Goal: Complete application form: Complete application form

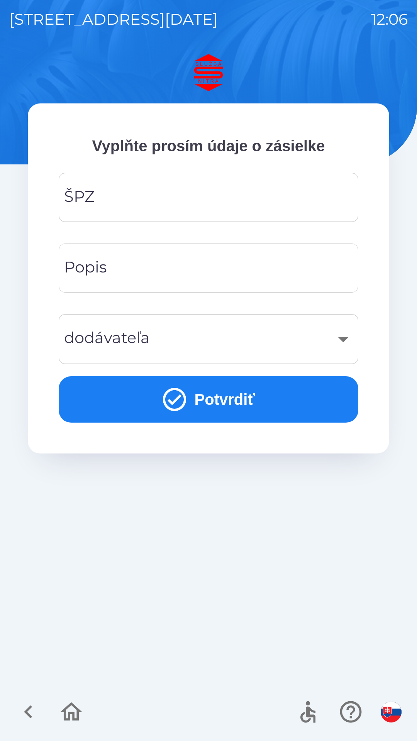
click at [173, 198] on input "ŠPZ" at bounding box center [208, 197] width 281 height 30
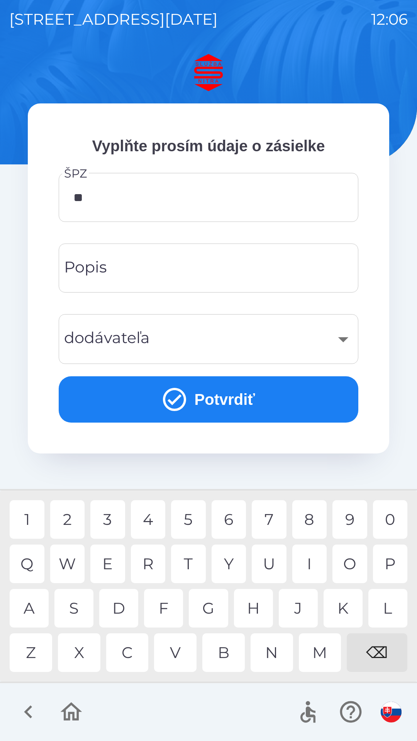
click at [154, 569] on div "R" at bounding box center [148, 564] width 35 height 39
click at [310, 517] on div "8" at bounding box center [309, 519] width 35 height 39
type input "*******"
click at [192, 557] on div "T" at bounding box center [188, 564] width 35 height 39
click at [146, 270] on input "Popis" at bounding box center [208, 268] width 281 height 30
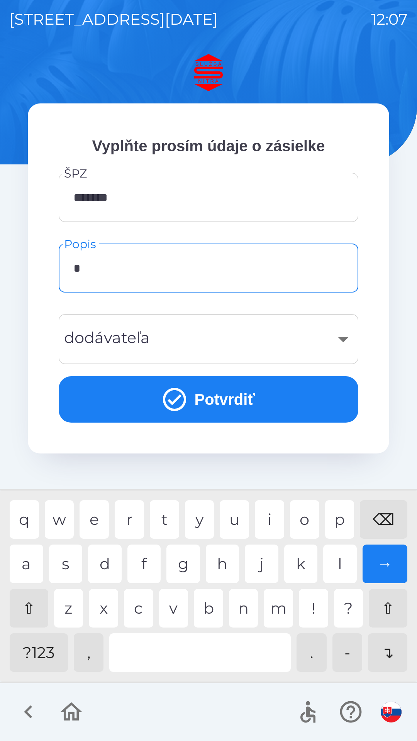
click at [168, 612] on div "v" at bounding box center [173, 608] width 29 height 39
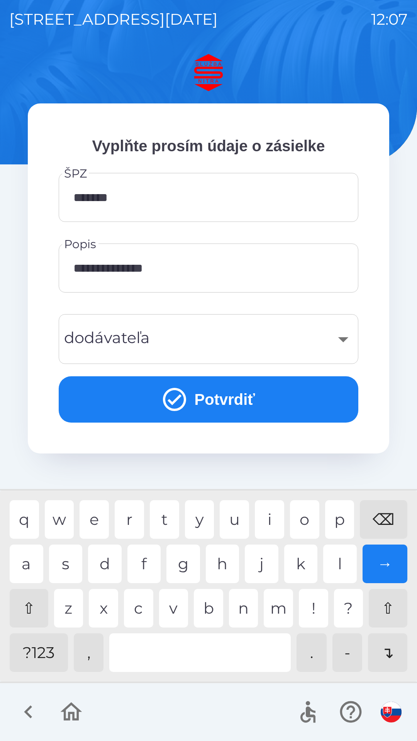
click at [105, 567] on div "d" at bounding box center [105, 564] width 34 height 39
click at [206, 521] on div "y" at bounding box center [199, 519] width 29 height 39
click at [200, 656] on div at bounding box center [199, 652] width 181 height 39
click at [36, 560] on div "a" at bounding box center [27, 564] width 34 height 39
type input "**********"
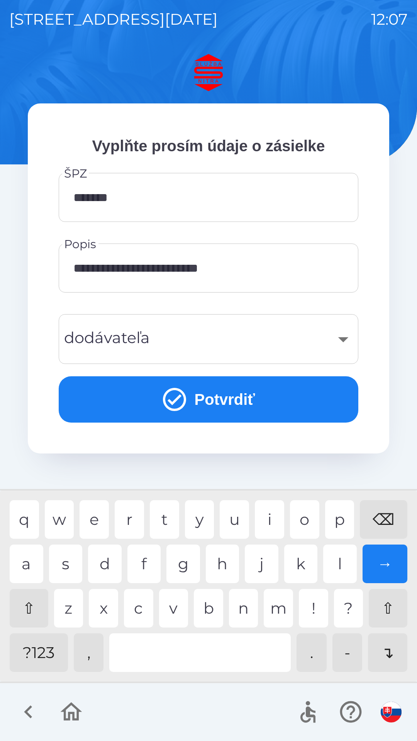
click at [179, 608] on div "v" at bounding box center [173, 608] width 29 height 39
click at [201, 341] on div "​" at bounding box center [208, 338] width 281 height 31
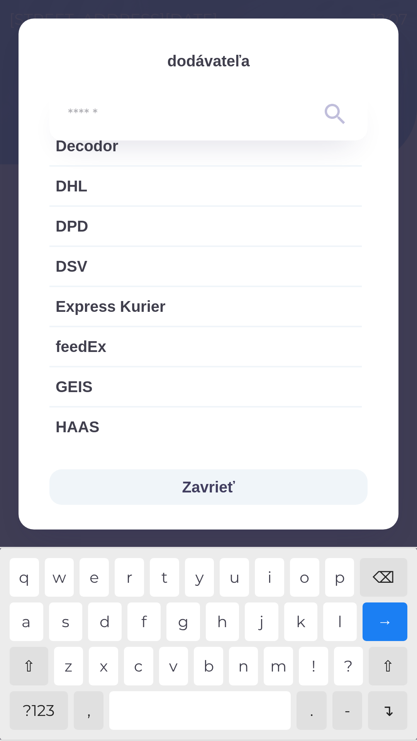
scroll to position [441, 0]
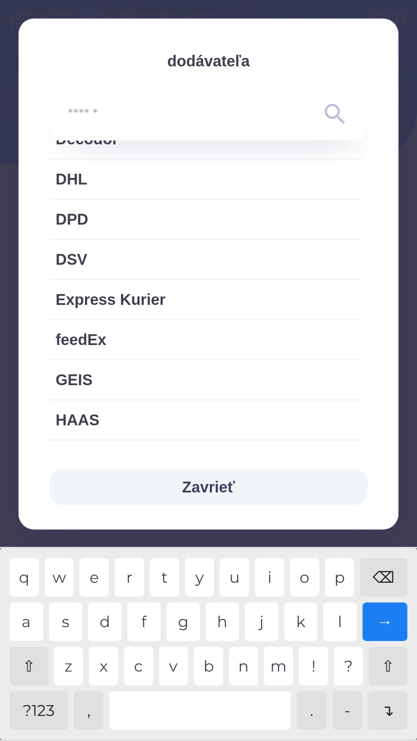
click at [151, 301] on span "Express Kurier" at bounding box center [206, 299] width 300 height 23
type input "***"
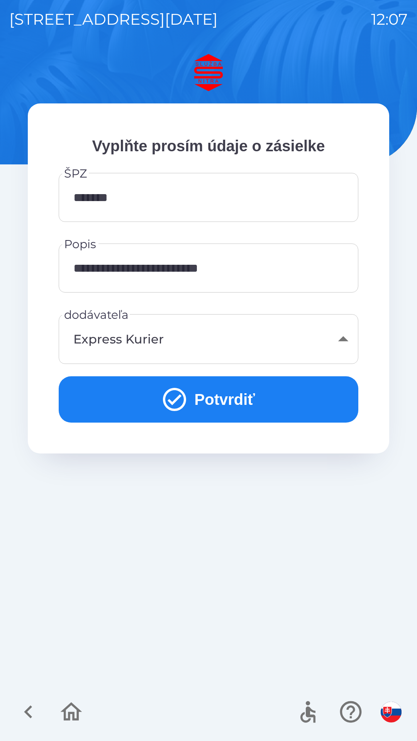
click at [213, 394] on button "Potvrdiť" at bounding box center [209, 399] width 300 height 46
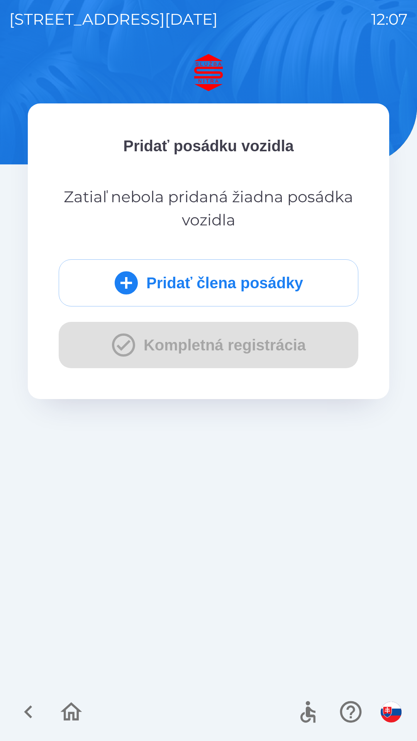
click at [227, 286] on button "Pridať člena posádky" at bounding box center [209, 282] width 300 height 47
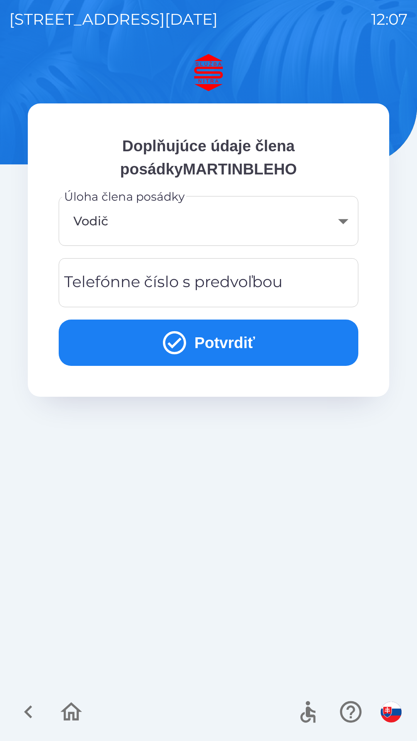
click at [205, 284] on div "Telefónne číslo s predvoľbou Telefónne číslo s predvoľbou" at bounding box center [209, 282] width 300 height 49
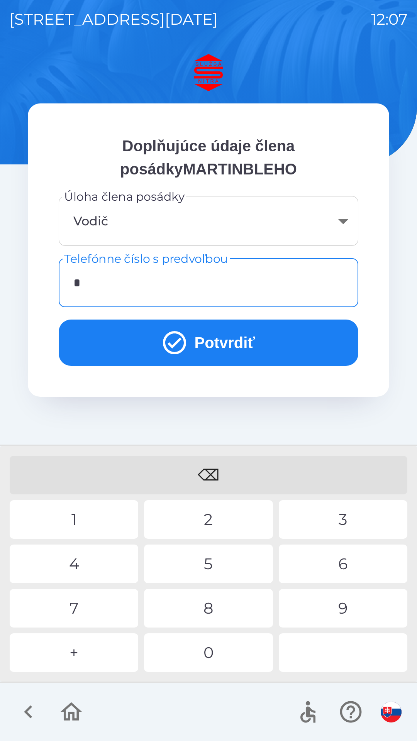
click at [97, 657] on div "+" at bounding box center [74, 652] width 129 height 39
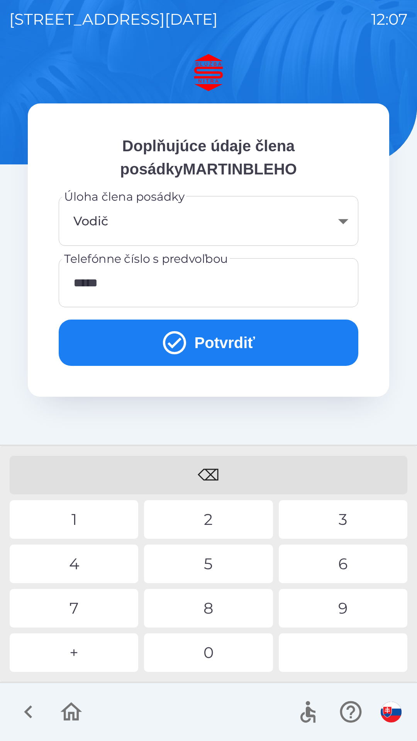
click at [332, 610] on div "9" at bounding box center [343, 608] width 129 height 39
click at [220, 561] on div "5" at bounding box center [208, 564] width 129 height 39
click at [99, 566] on div "4" at bounding box center [74, 564] width 129 height 39
type input "**********"
click at [229, 344] on button "Potvrdiť" at bounding box center [209, 343] width 300 height 46
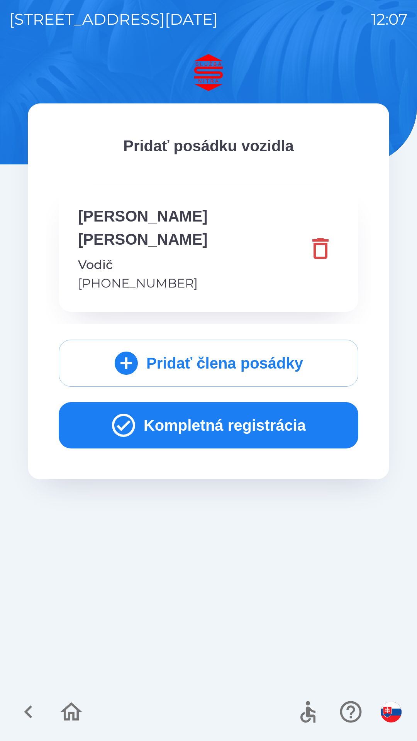
click at [222, 410] on button "Kompletná registrácia" at bounding box center [209, 425] width 300 height 46
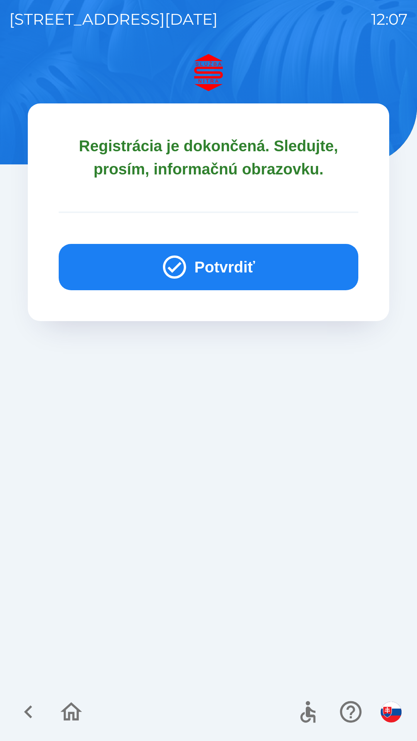
click at [217, 270] on button "Potvrdiť" at bounding box center [209, 267] width 300 height 46
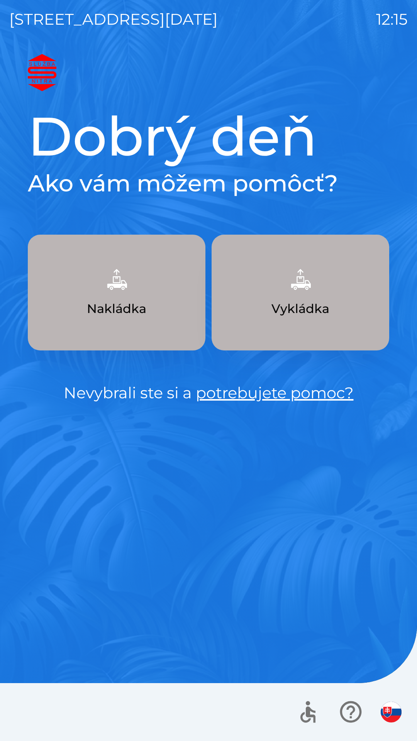
click at [132, 308] on p "Nakládka" at bounding box center [116, 309] width 59 height 19
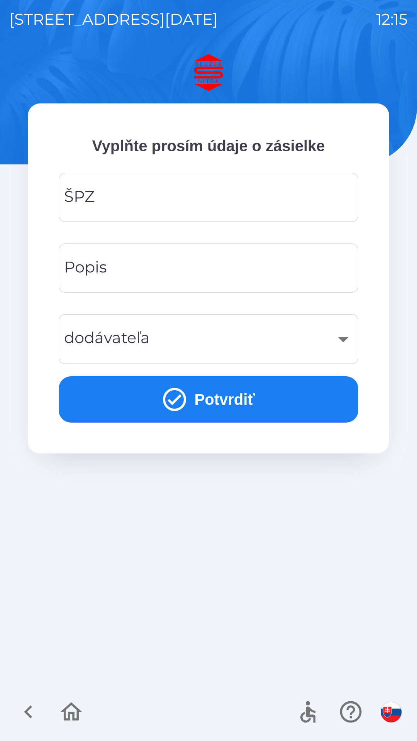
click at [178, 203] on input "ŠPZ" at bounding box center [208, 197] width 281 height 30
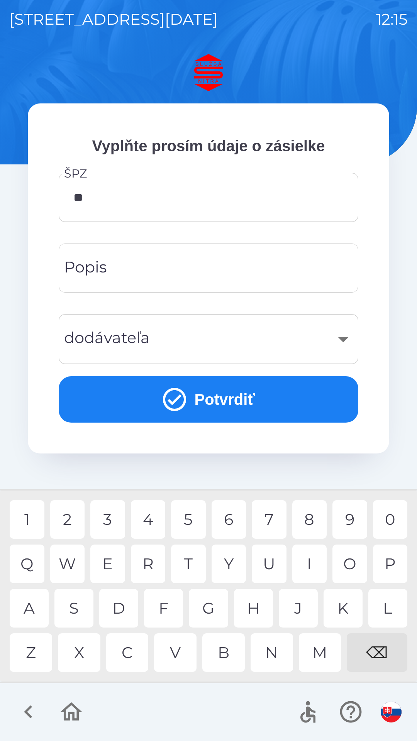
click at [232, 647] on div "B" at bounding box center [223, 652] width 42 height 39
click at [149, 525] on div "4" at bounding box center [148, 519] width 35 height 39
type input "*******"
click at [286, 268] on input "Popis" at bounding box center [208, 268] width 281 height 30
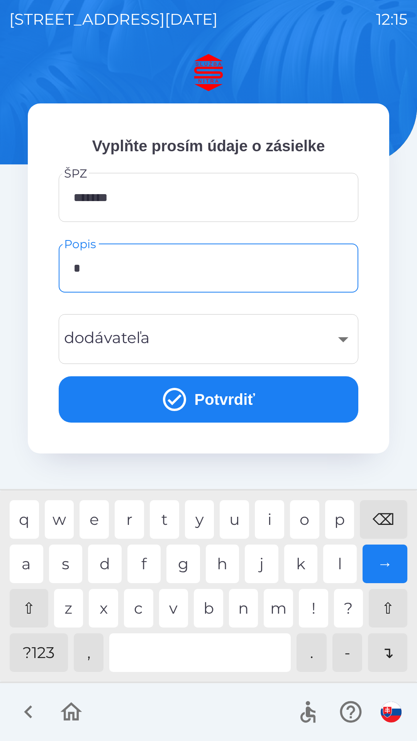
click at [166, 515] on div "t" at bounding box center [164, 519] width 29 height 39
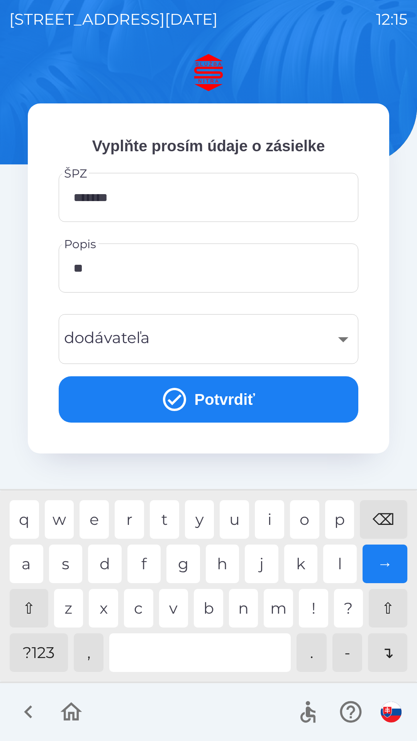
click at [28, 566] on div "a" at bounding box center [27, 564] width 34 height 39
type input "****"
click at [30, 565] on div "a" at bounding box center [27, 564] width 34 height 39
click at [343, 339] on div "​" at bounding box center [208, 338] width 281 height 31
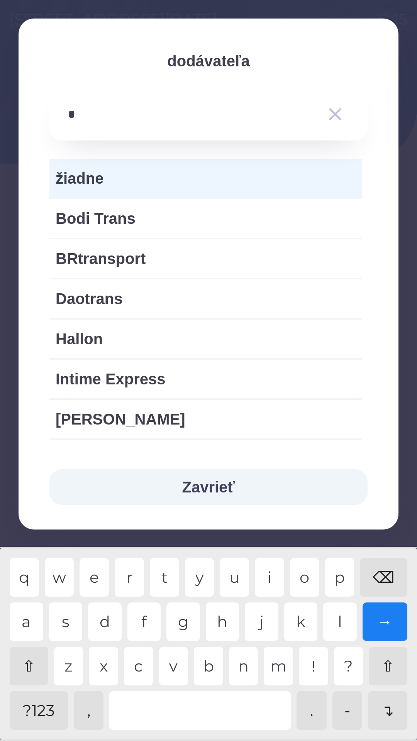
type input "**"
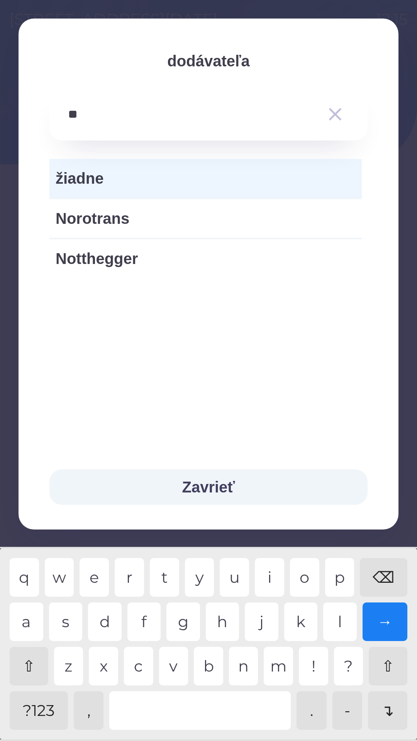
click at [139, 262] on span "Notthegger" at bounding box center [206, 258] width 300 height 23
type input "***"
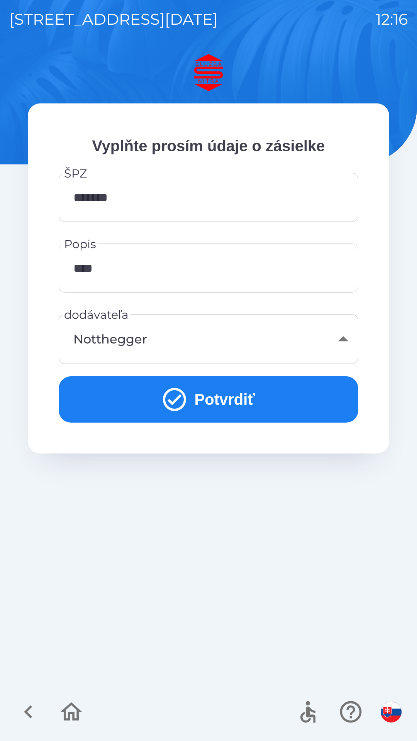
click at [237, 391] on button "Potvrdiť" at bounding box center [209, 399] width 300 height 46
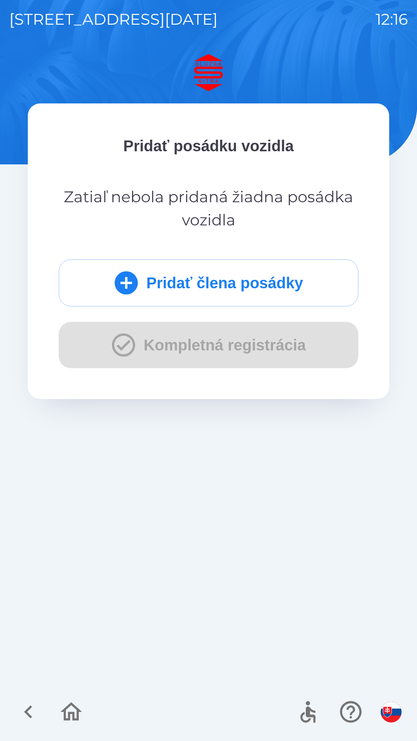
click at [136, 342] on div "Pridať člena posádky Kompletná registrácia" at bounding box center [209, 313] width 300 height 109
click at [225, 281] on button "Pridať člena posádky" at bounding box center [209, 282] width 300 height 47
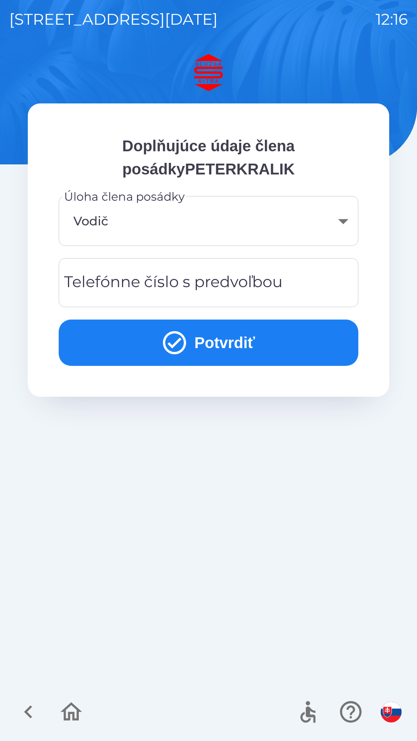
click at [213, 347] on button "Potvrdiť" at bounding box center [209, 343] width 300 height 46
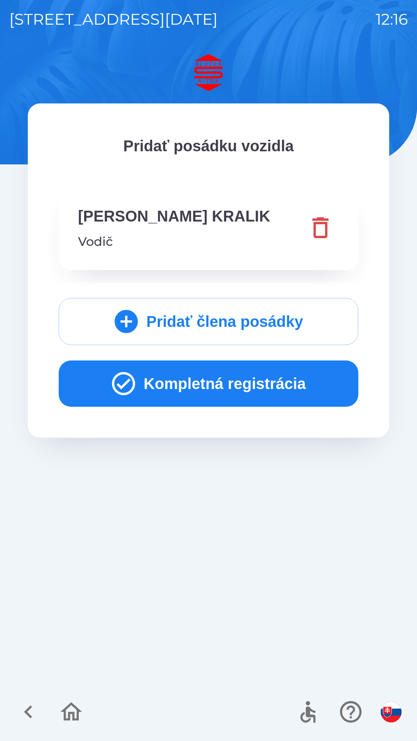
click at [234, 381] on button "Kompletná registrácia" at bounding box center [209, 384] width 300 height 46
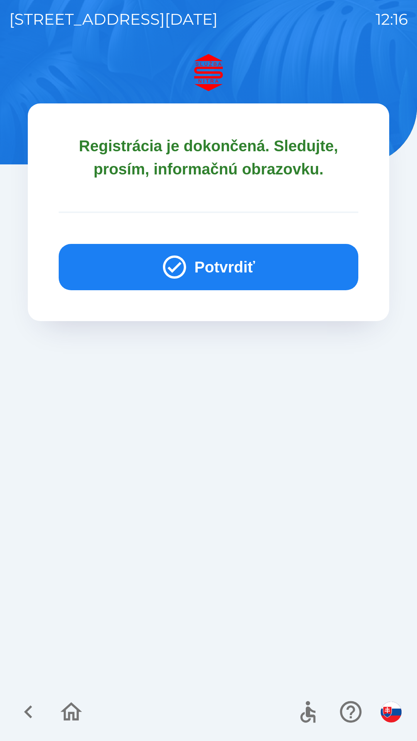
click at [227, 270] on button "Potvrdiť" at bounding box center [209, 267] width 300 height 46
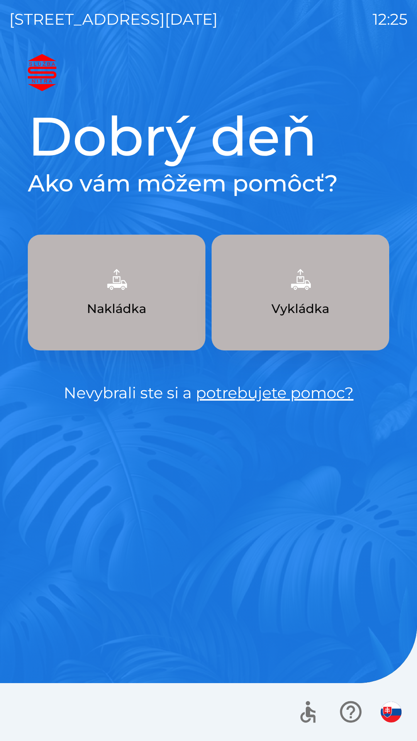
click at [120, 290] on img "button" at bounding box center [117, 280] width 34 height 34
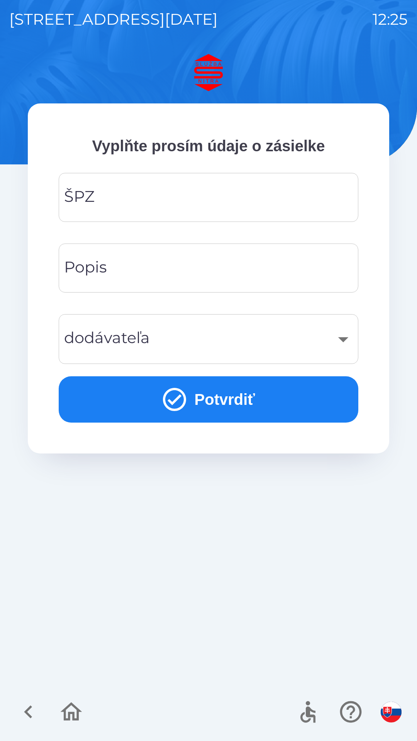
click at [135, 206] on input "ŠPZ" at bounding box center [208, 197] width 281 height 30
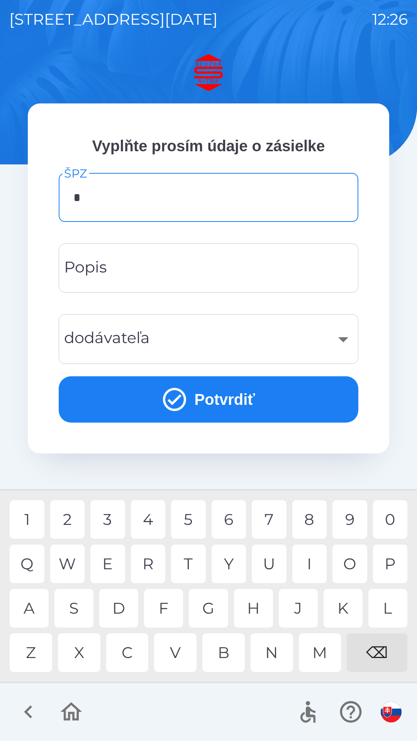
click at [269, 650] on div "N" at bounding box center [272, 652] width 42 height 39
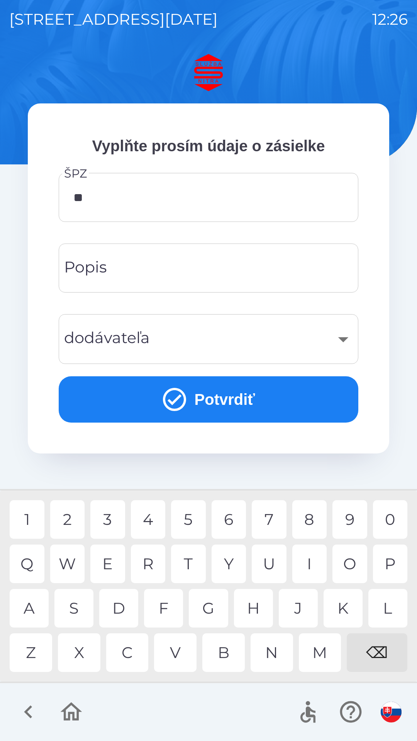
click at [148, 560] on div "R" at bounding box center [148, 564] width 35 height 39
click at [116, 515] on div "3" at bounding box center [107, 519] width 35 height 39
click at [387, 602] on div "L" at bounding box center [387, 608] width 39 height 39
type input "*******"
click at [139, 400] on button "Potvrdiť" at bounding box center [209, 399] width 300 height 46
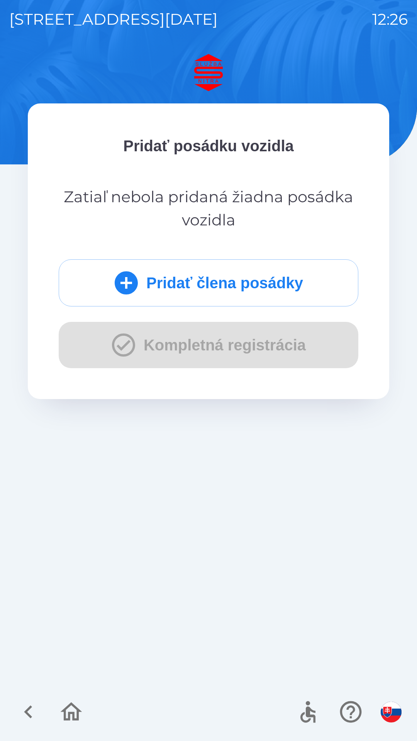
click at [168, 293] on button "Pridať člena posádky" at bounding box center [209, 282] width 300 height 47
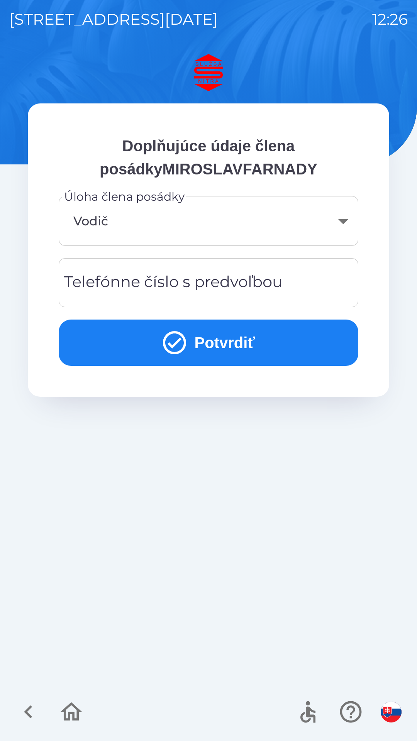
click at [191, 344] on button "Potvrdiť" at bounding box center [209, 343] width 300 height 46
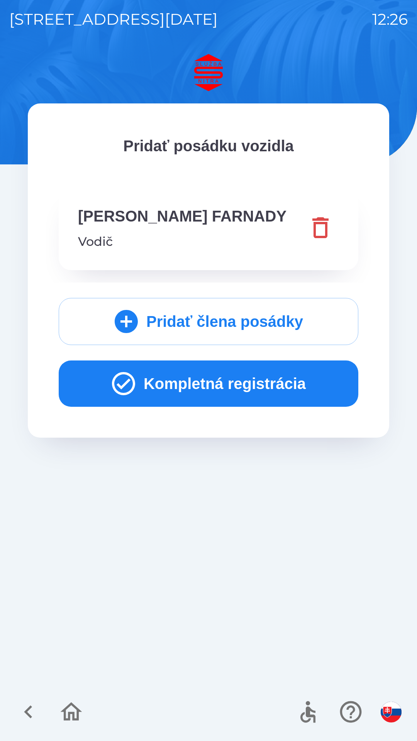
click at [229, 399] on button "Kompletná registrácia" at bounding box center [209, 384] width 300 height 46
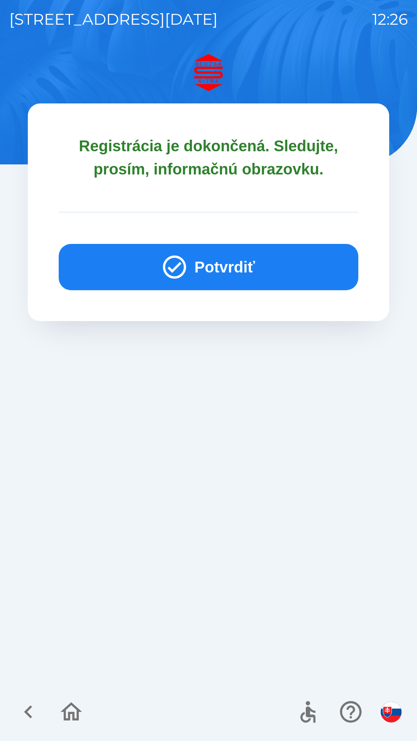
click at [202, 268] on button "Potvrdiť" at bounding box center [209, 267] width 300 height 46
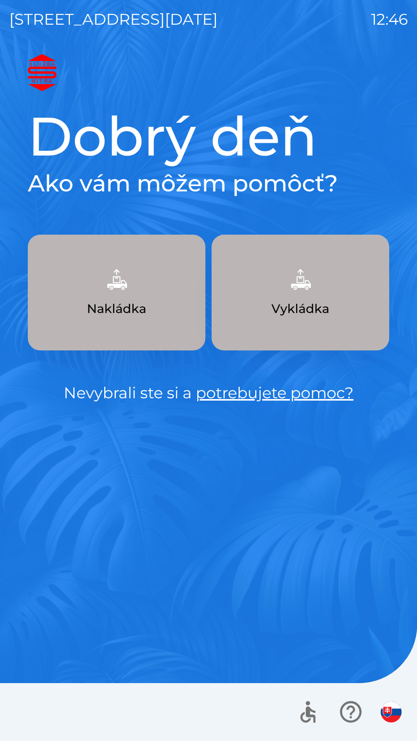
click at [126, 327] on button "Nakládka" at bounding box center [117, 293] width 178 height 116
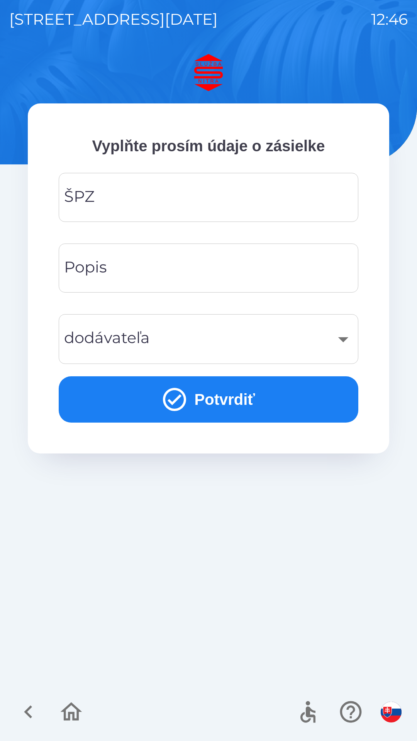
click at [185, 195] on input "ŠPZ" at bounding box center [208, 197] width 281 height 30
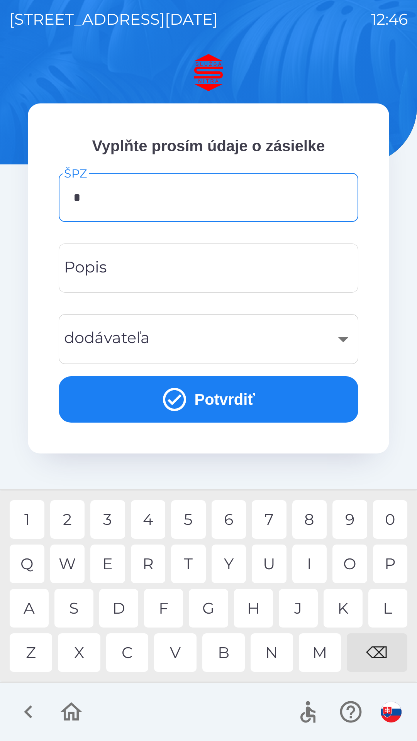
click at [36, 652] on div "Z" at bounding box center [31, 652] width 42 height 39
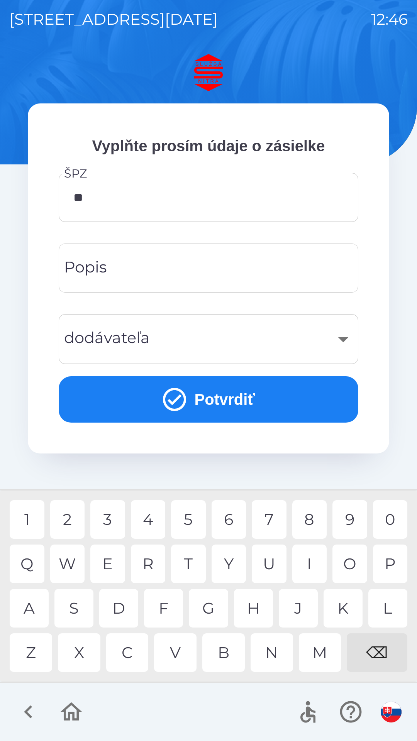
click at [336, 598] on div "K" at bounding box center [342, 608] width 39 height 39
click at [233, 517] on div "6" at bounding box center [229, 519] width 35 height 39
click at [259, 521] on div "7" at bounding box center [269, 519] width 35 height 39
type input "*******"
click at [212, 266] on input "Popis" at bounding box center [208, 268] width 281 height 30
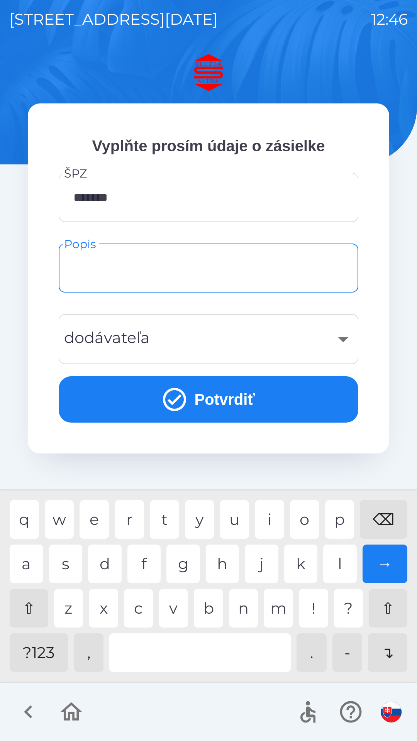
click at [347, 338] on div "​" at bounding box center [208, 338] width 281 height 31
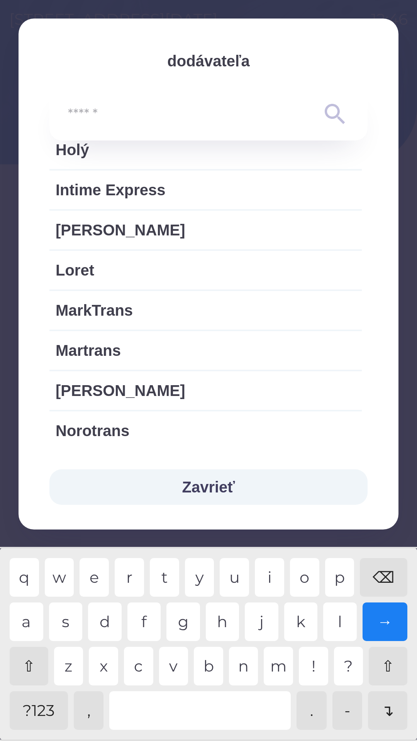
scroll to position [792, 0]
click at [98, 273] on span "Loret" at bounding box center [206, 269] width 300 height 23
type input "***"
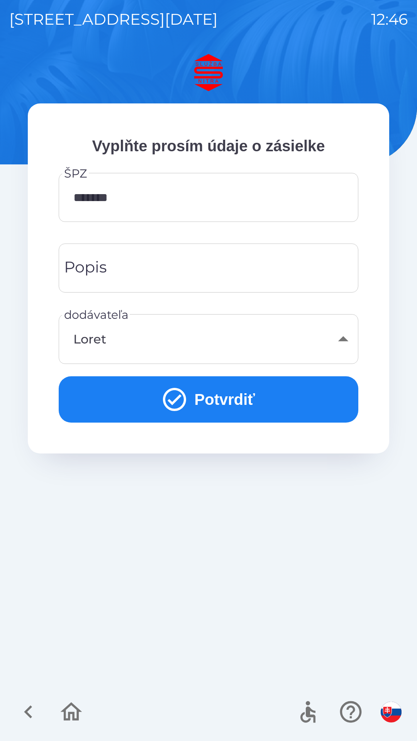
click at [175, 270] on input "Popis" at bounding box center [208, 268] width 281 height 30
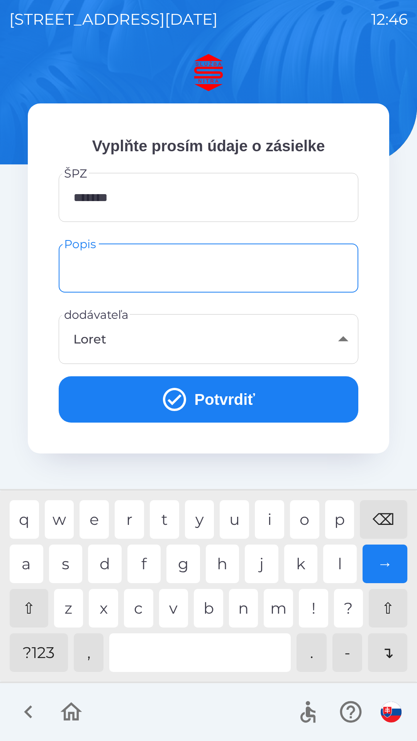
click at [226, 400] on button "Potvrdiť" at bounding box center [209, 399] width 300 height 46
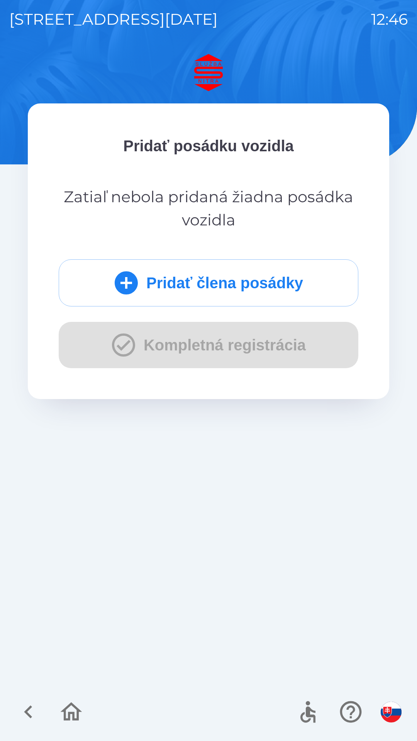
click at [130, 269] on icon "submit" at bounding box center [126, 283] width 28 height 28
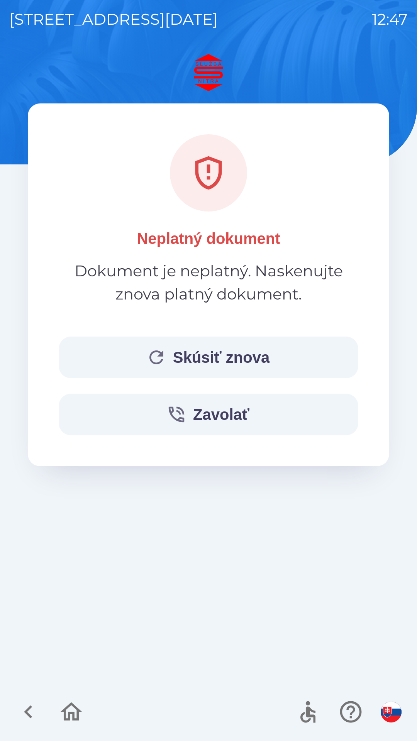
click at [159, 347] on icon "button" at bounding box center [156, 357] width 21 height 21
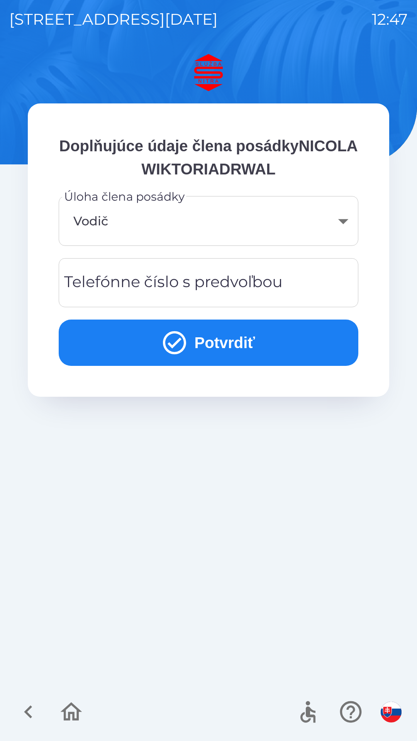
click at [273, 290] on div "Telefónne číslo s predvoľbou Telefónne číslo s predvoľbou" at bounding box center [209, 282] width 300 height 49
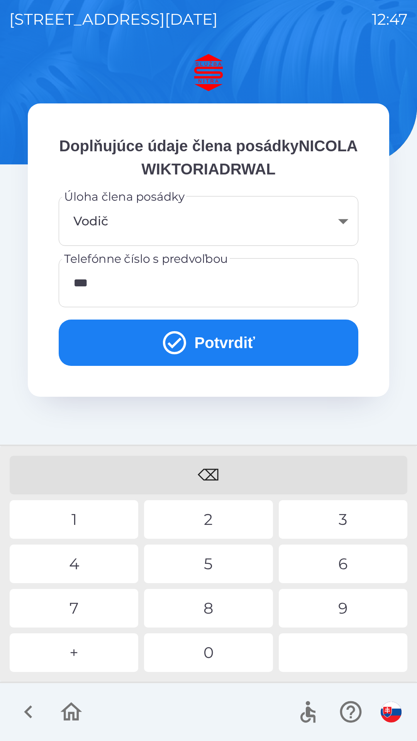
click at [205, 614] on div "8" at bounding box center [208, 608] width 129 height 39
click at [105, 606] on div "7" at bounding box center [74, 608] width 129 height 39
click at [103, 556] on div "4" at bounding box center [74, 564] width 129 height 39
click at [203, 608] on div "8" at bounding box center [208, 608] width 129 height 39
click at [215, 471] on div "⌫" at bounding box center [209, 475] width 398 height 39
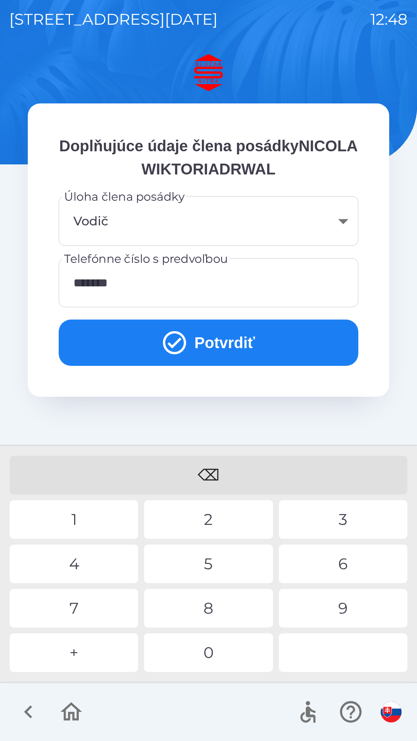
click at [218, 467] on div "⌫" at bounding box center [209, 475] width 398 height 39
click at [222, 469] on div "⌫" at bounding box center [209, 475] width 398 height 39
click at [330, 604] on div "9" at bounding box center [343, 608] width 129 height 39
click at [110, 512] on div "1" at bounding box center [74, 519] width 129 height 39
click at [105, 557] on div "4" at bounding box center [74, 564] width 129 height 39
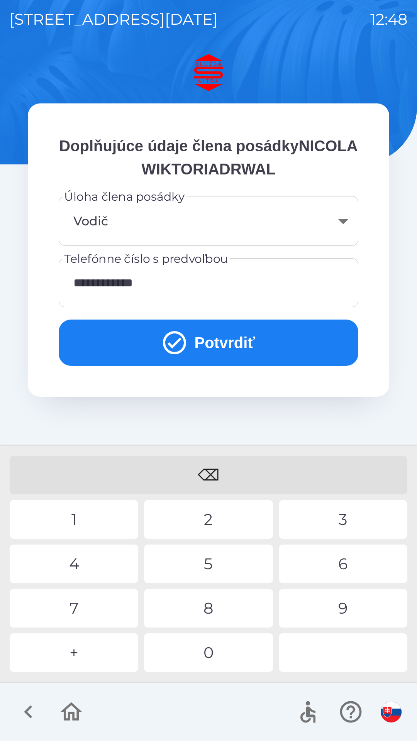
click at [232, 346] on button "Potvrdiť" at bounding box center [209, 343] width 300 height 46
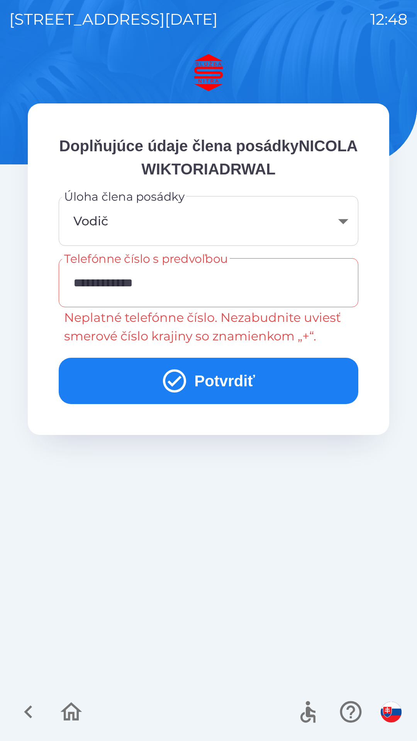
click at [222, 379] on button "Potvrdiť" at bounding box center [209, 381] width 300 height 46
click at [207, 285] on input "**********" at bounding box center [208, 283] width 281 height 30
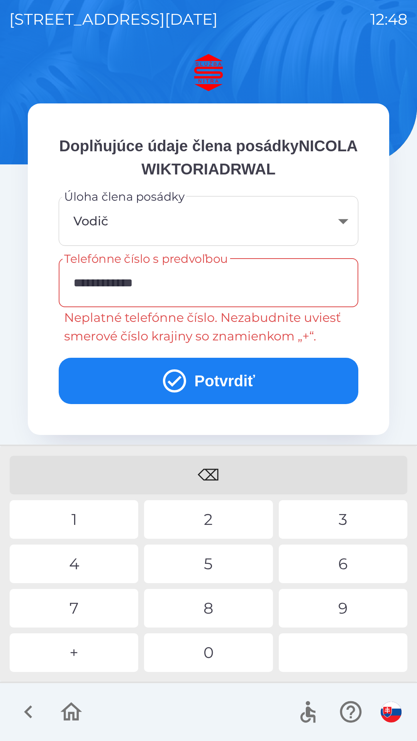
click at [83, 281] on input "**********" at bounding box center [208, 283] width 281 height 30
click at [256, 379] on button "Potvrdiť" at bounding box center [209, 381] width 300 height 46
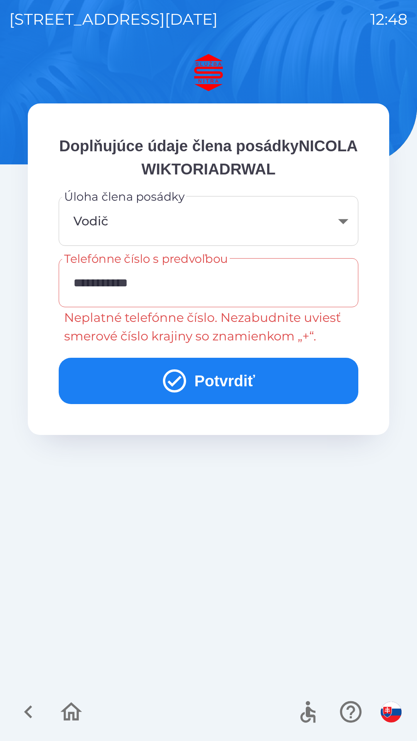
click at [76, 282] on input "**********" at bounding box center [208, 283] width 281 height 30
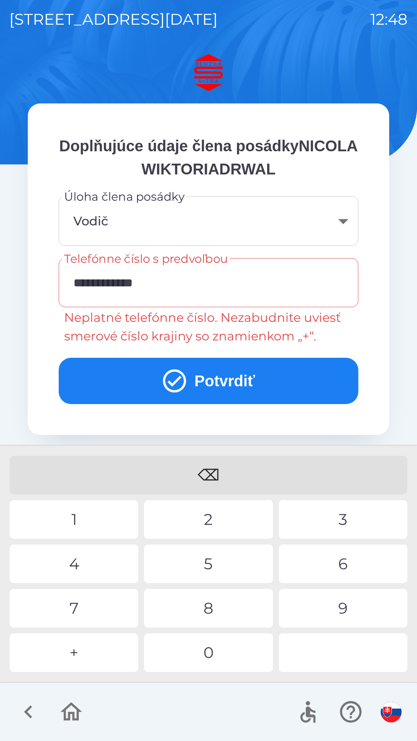
click at [203, 379] on button "Potvrdiť" at bounding box center [209, 381] width 300 height 46
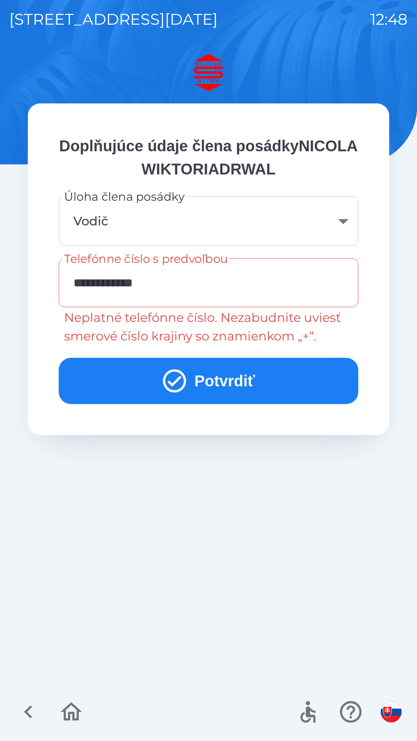
click at [186, 291] on input "**********" at bounding box center [208, 283] width 281 height 30
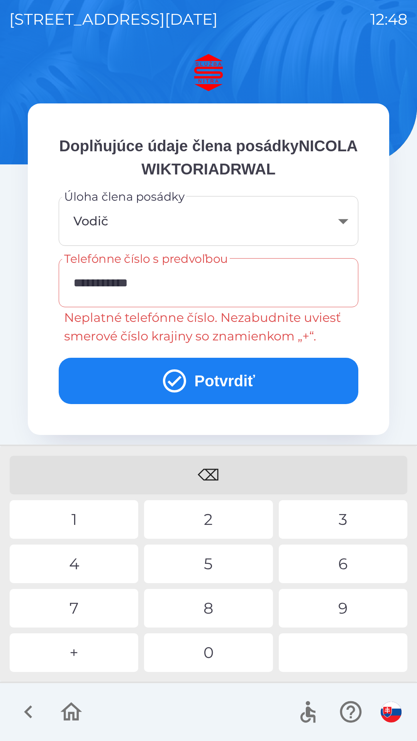
click at [74, 281] on input "**********" at bounding box center [208, 283] width 281 height 30
type input "**********"
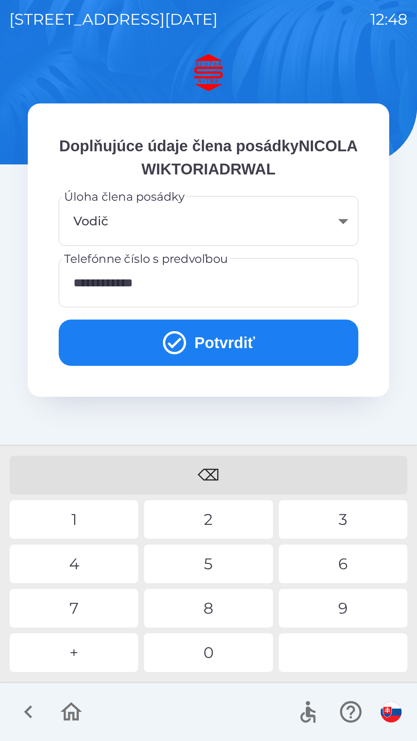
click at [199, 348] on button "Potvrdiť" at bounding box center [209, 343] width 300 height 46
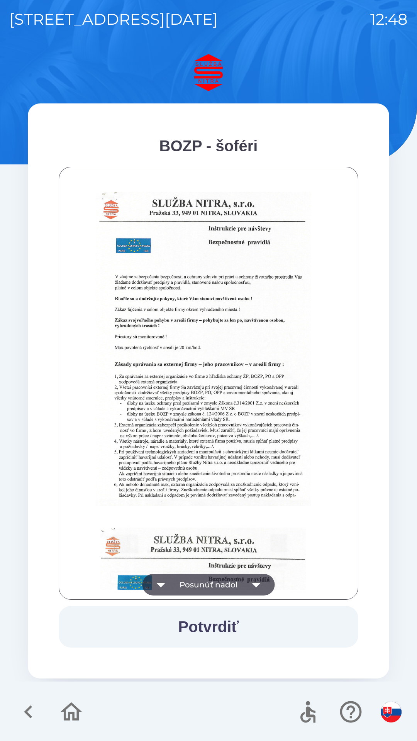
click at [230, 625] on button "Potvrdiť" at bounding box center [209, 627] width 300 height 42
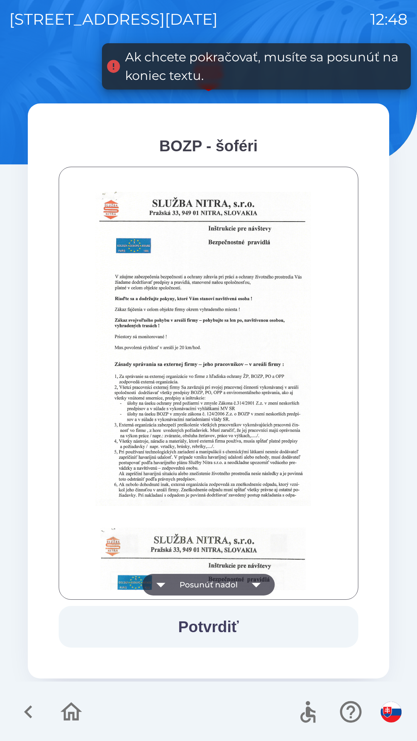
click at [204, 484] on img at bounding box center [202, 349] width 215 height 314
click at [212, 418] on img at bounding box center [202, 349] width 215 height 314
click at [230, 349] on img at bounding box center [202, 349] width 215 height 314
click at [257, 285] on img at bounding box center [202, 349] width 215 height 314
click at [222, 521] on div at bounding box center [208, 383] width 280 height 414
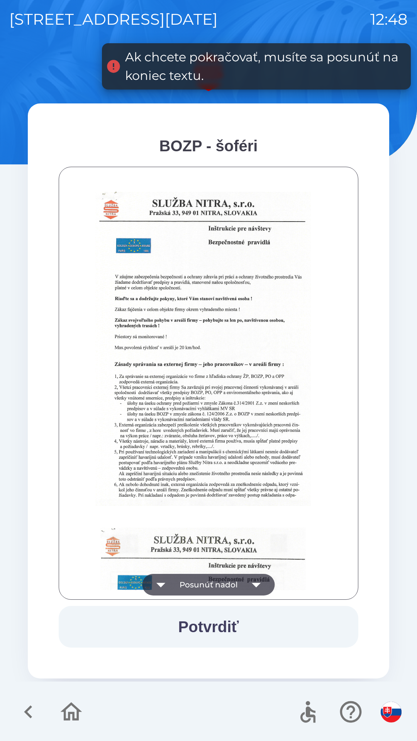
click at [227, 474] on img at bounding box center [202, 349] width 215 height 314
click at [233, 421] on img at bounding box center [202, 349] width 215 height 314
click at [252, 584] on icon "button" at bounding box center [256, 585] width 9 height 5
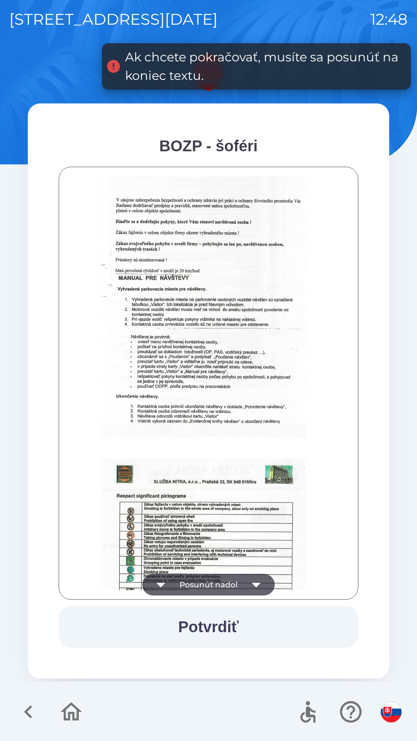
click at [260, 581] on icon "button" at bounding box center [257, 585] width 22 height 22
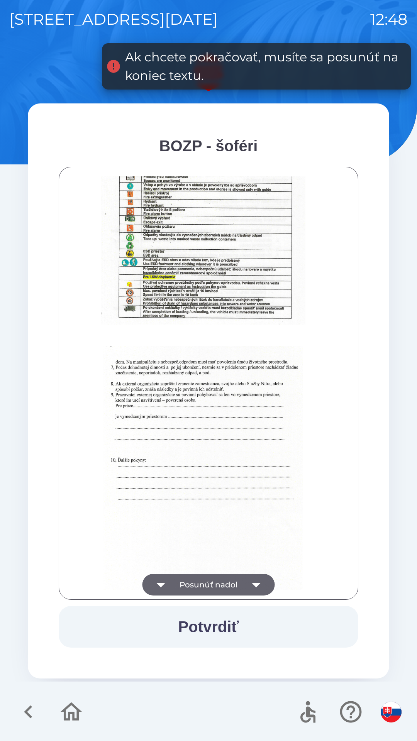
click at [256, 579] on icon "button" at bounding box center [257, 585] width 22 height 22
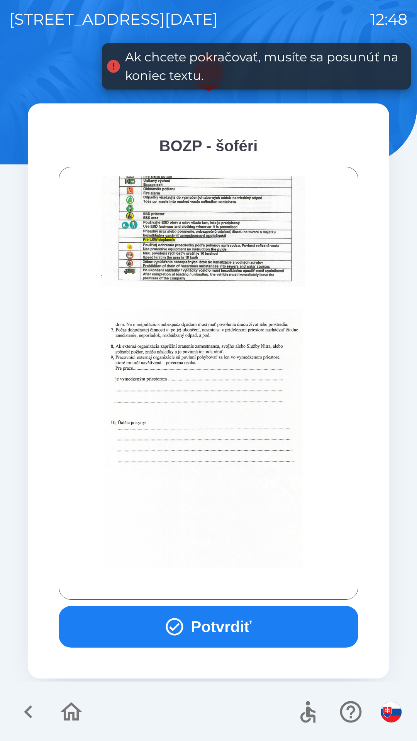
click at [256, 585] on div at bounding box center [208, 383] width 280 height 414
click at [256, 582] on div at bounding box center [208, 383] width 280 height 414
click at [246, 626] on button "Potvrdiť" at bounding box center [209, 627] width 300 height 42
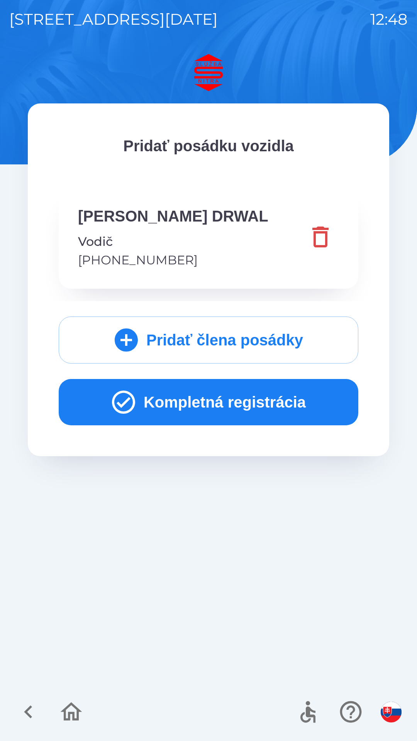
click at [275, 400] on button "Kompletná registrácia" at bounding box center [209, 402] width 300 height 46
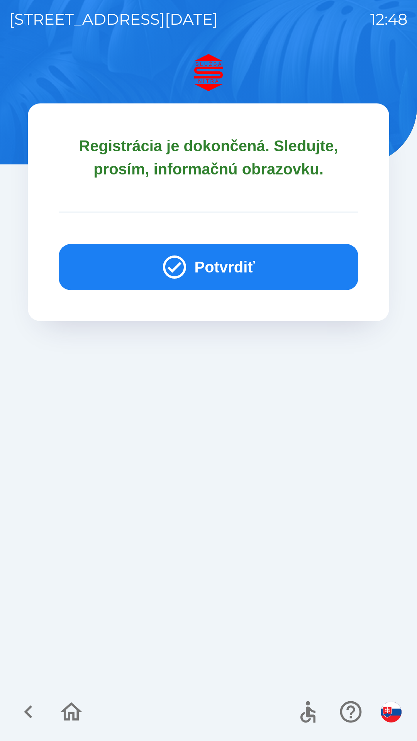
click at [216, 254] on button "Potvrdiť" at bounding box center [209, 267] width 300 height 46
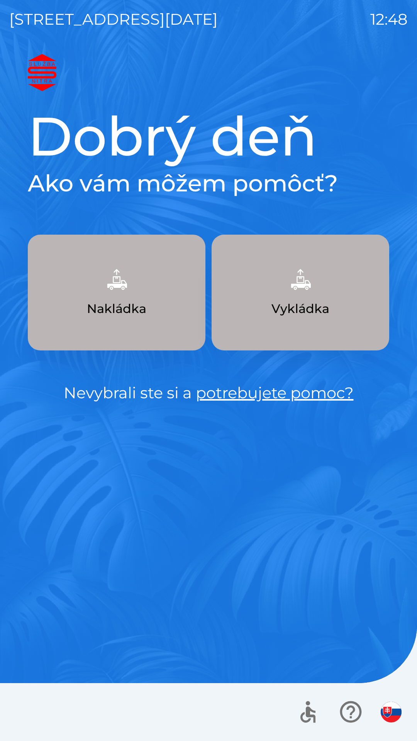
click at [156, 295] on button "Nakládka" at bounding box center [117, 293] width 178 height 116
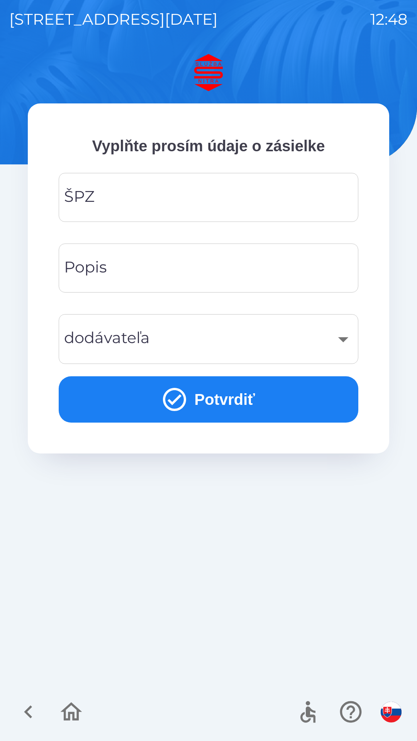
click at [185, 195] on input "ŠPZ" at bounding box center [208, 197] width 281 height 30
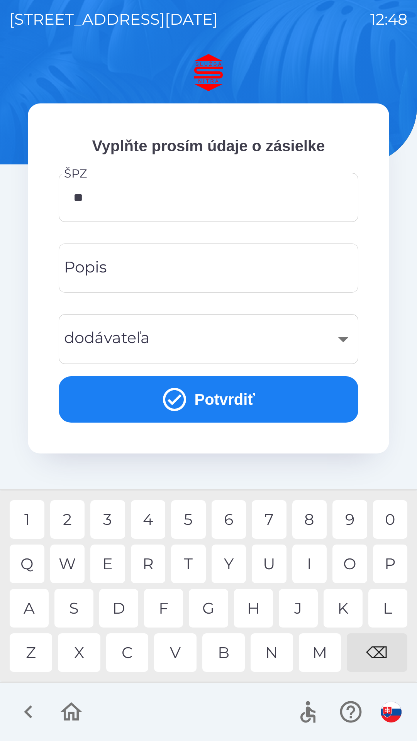
click at [141, 565] on div "R" at bounding box center [148, 564] width 35 height 39
click at [69, 518] on div "2" at bounding box center [67, 519] width 35 height 39
click at [145, 519] on div "4" at bounding box center [148, 519] width 35 height 39
click at [300, 607] on div "J" at bounding box center [298, 608] width 39 height 39
type input "*******"
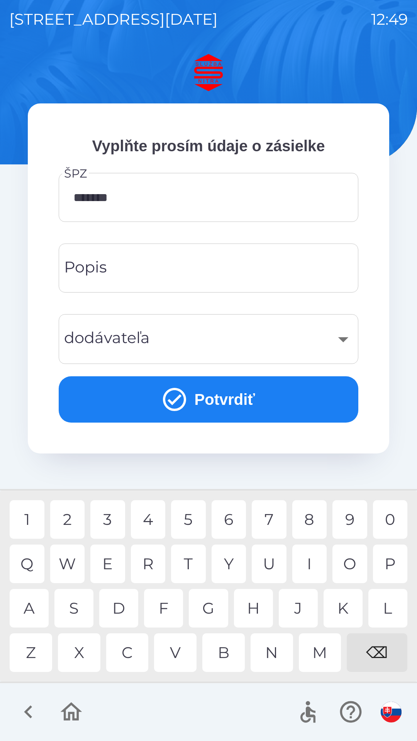
click at [189, 272] on input "Popis" at bounding box center [208, 268] width 281 height 30
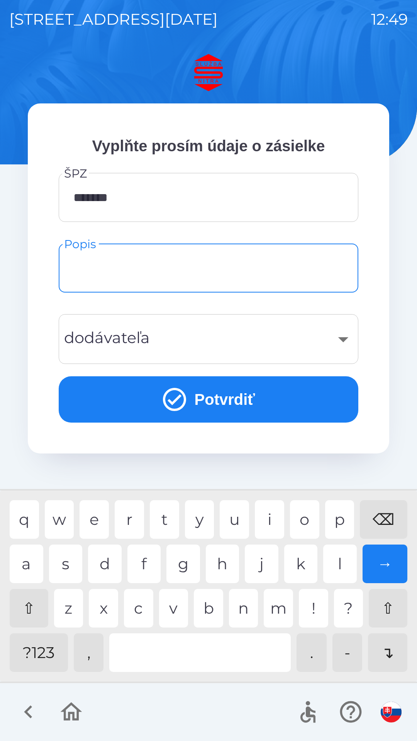
click at [227, 346] on div "​" at bounding box center [208, 338] width 281 height 31
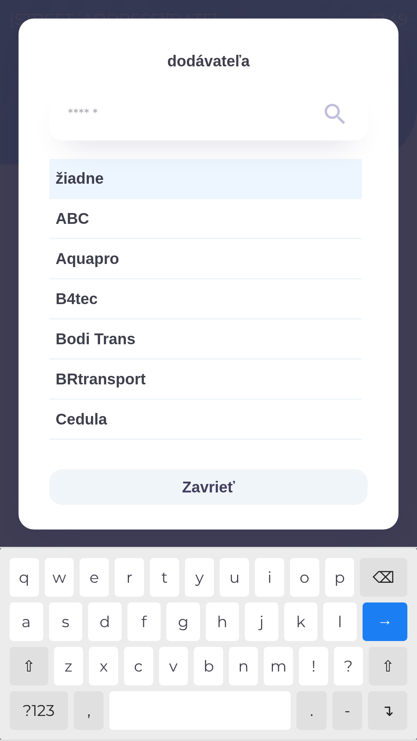
type input "*"
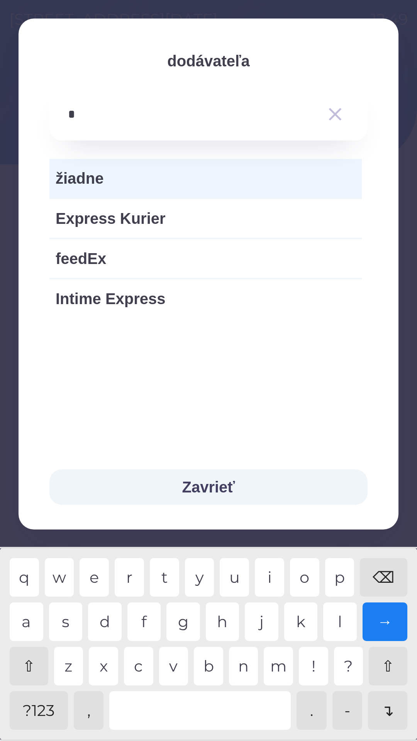
click at [142, 223] on span "Express Kurier" at bounding box center [206, 218] width 300 height 23
type input "***"
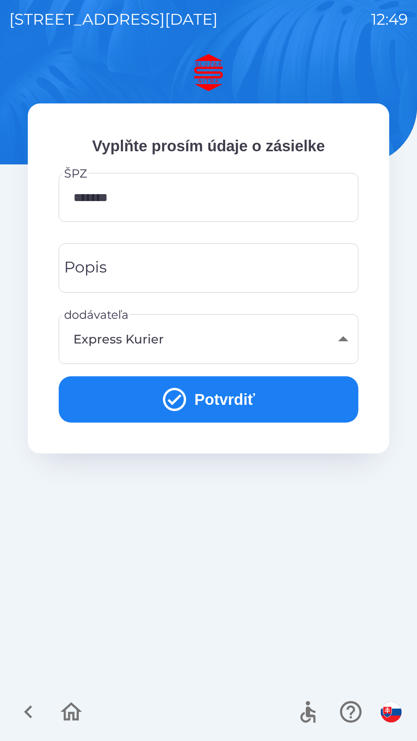
click at [225, 400] on button "Potvrdiť" at bounding box center [209, 399] width 300 height 46
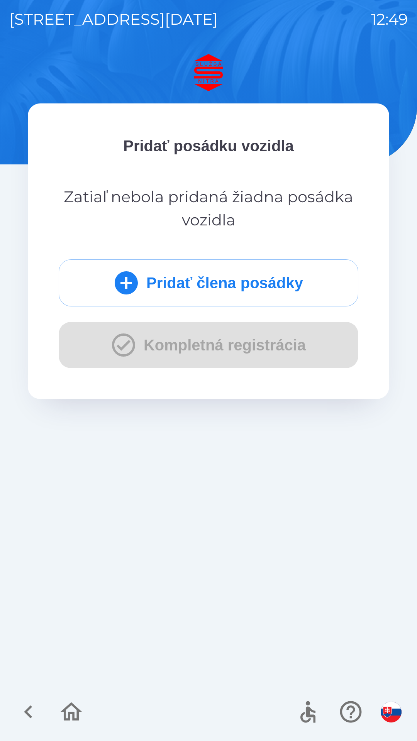
click at [256, 284] on button "Pridať člena posádky" at bounding box center [209, 282] width 300 height 47
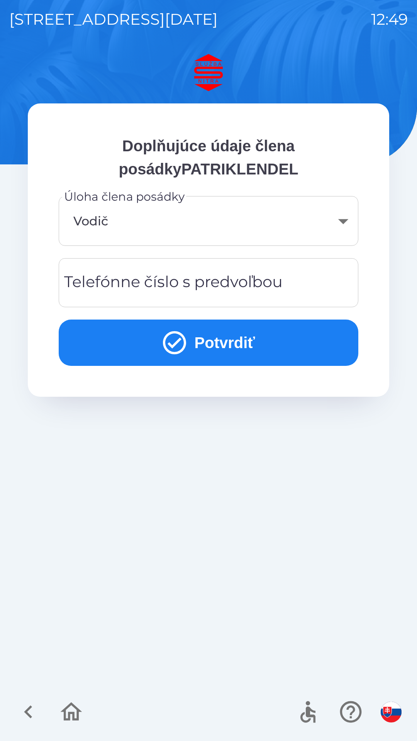
click at [206, 281] on div "Telefónne číslo s predvoľbou Telefónne číslo s predvoľbou" at bounding box center [209, 282] width 300 height 49
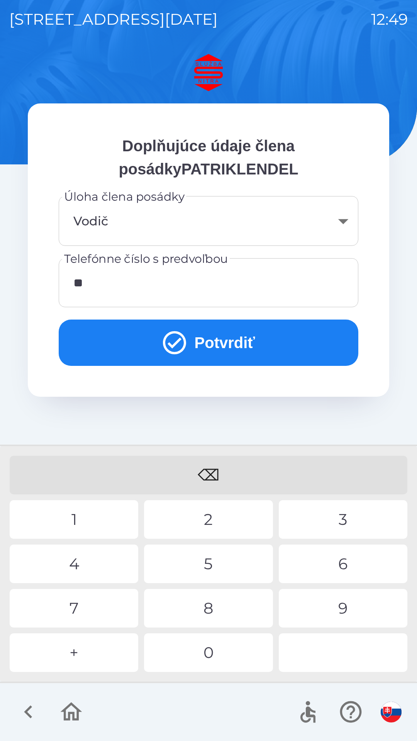
click at [97, 565] on div "4" at bounding box center [74, 564] width 129 height 39
click at [182, 524] on div "2" at bounding box center [208, 519] width 129 height 39
click at [113, 523] on div "1" at bounding box center [74, 519] width 129 height 39
click at [323, 607] on div "9" at bounding box center [343, 608] width 129 height 39
click at [227, 652] on div "0" at bounding box center [208, 652] width 129 height 39
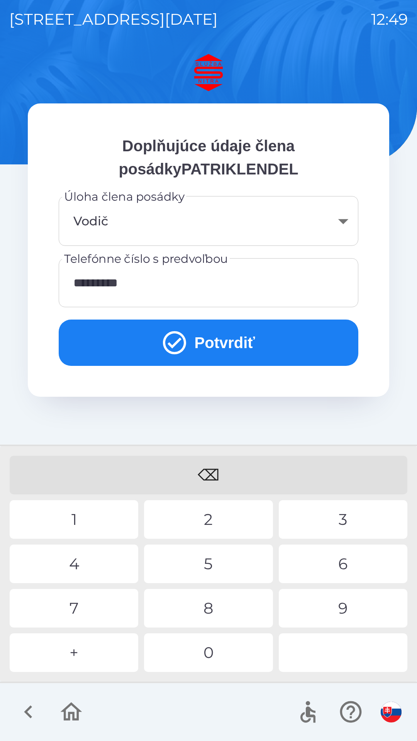
click at [210, 654] on div "0" at bounding box center [208, 652] width 129 height 39
type input "**********"
click at [246, 333] on button "Potvrdiť" at bounding box center [209, 343] width 300 height 46
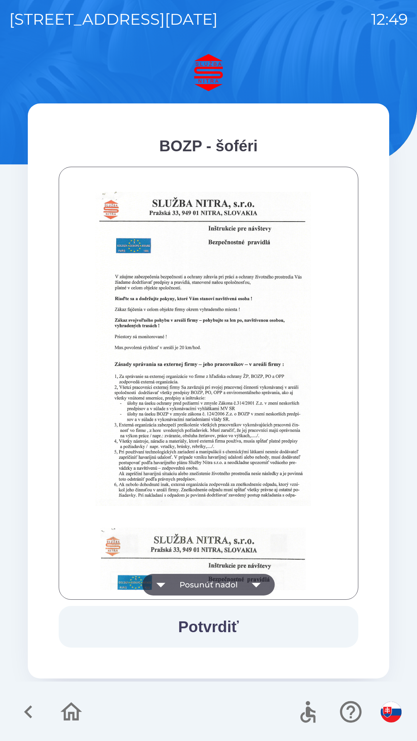
click at [233, 584] on button "Posunúť nadol" at bounding box center [208, 585] width 132 height 22
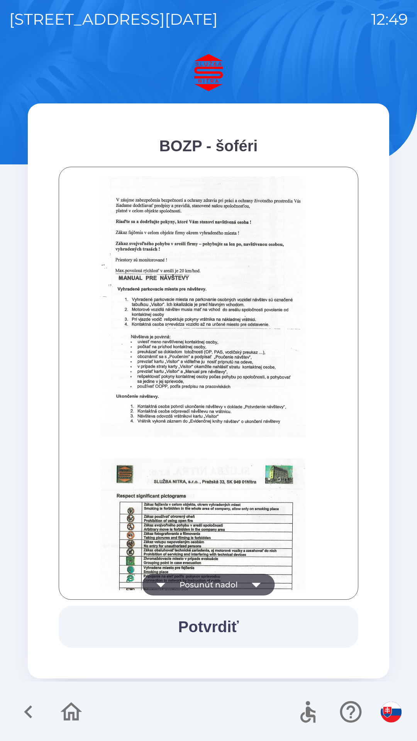
click at [248, 586] on icon "button" at bounding box center [257, 585] width 22 height 22
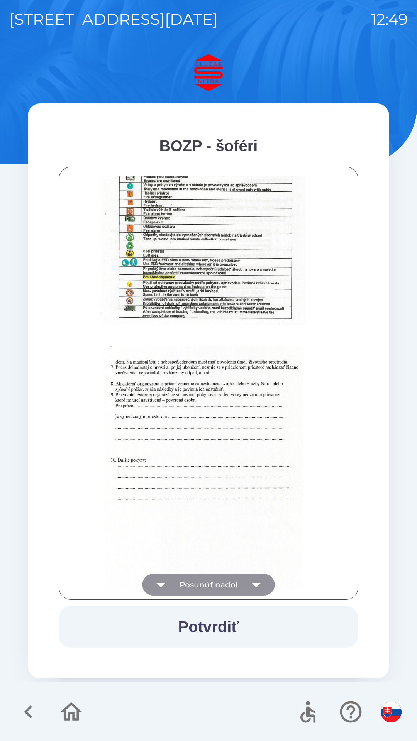
click at [250, 588] on icon "button" at bounding box center [257, 585] width 22 height 22
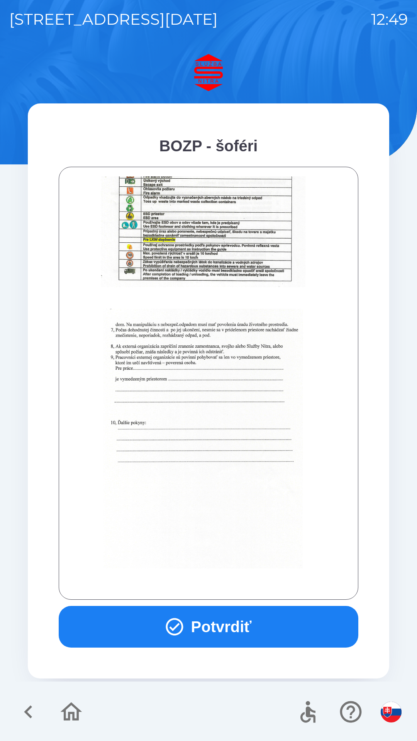
click at [241, 624] on button "Potvrdiť" at bounding box center [209, 627] width 300 height 42
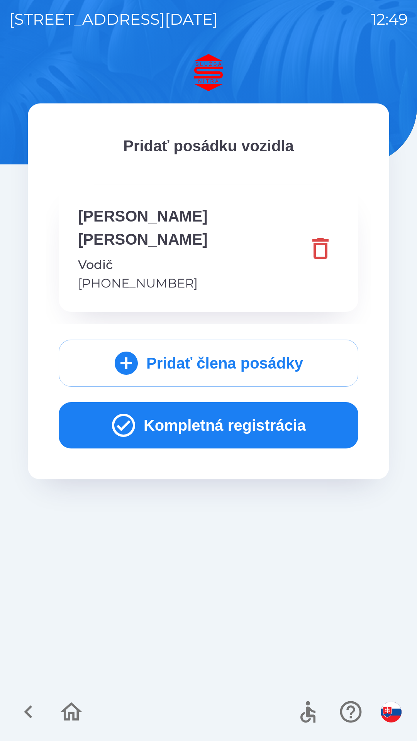
click at [245, 413] on button "Kompletná registrácia" at bounding box center [209, 425] width 300 height 46
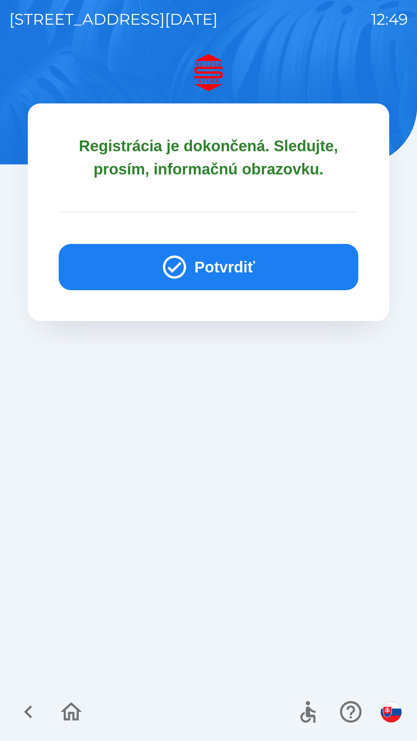
click at [257, 257] on button "Potvrdiť" at bounding box center [209, 267] width 300 height 46
